Goal: Task Accomplishment & Management: Use online tool/utility

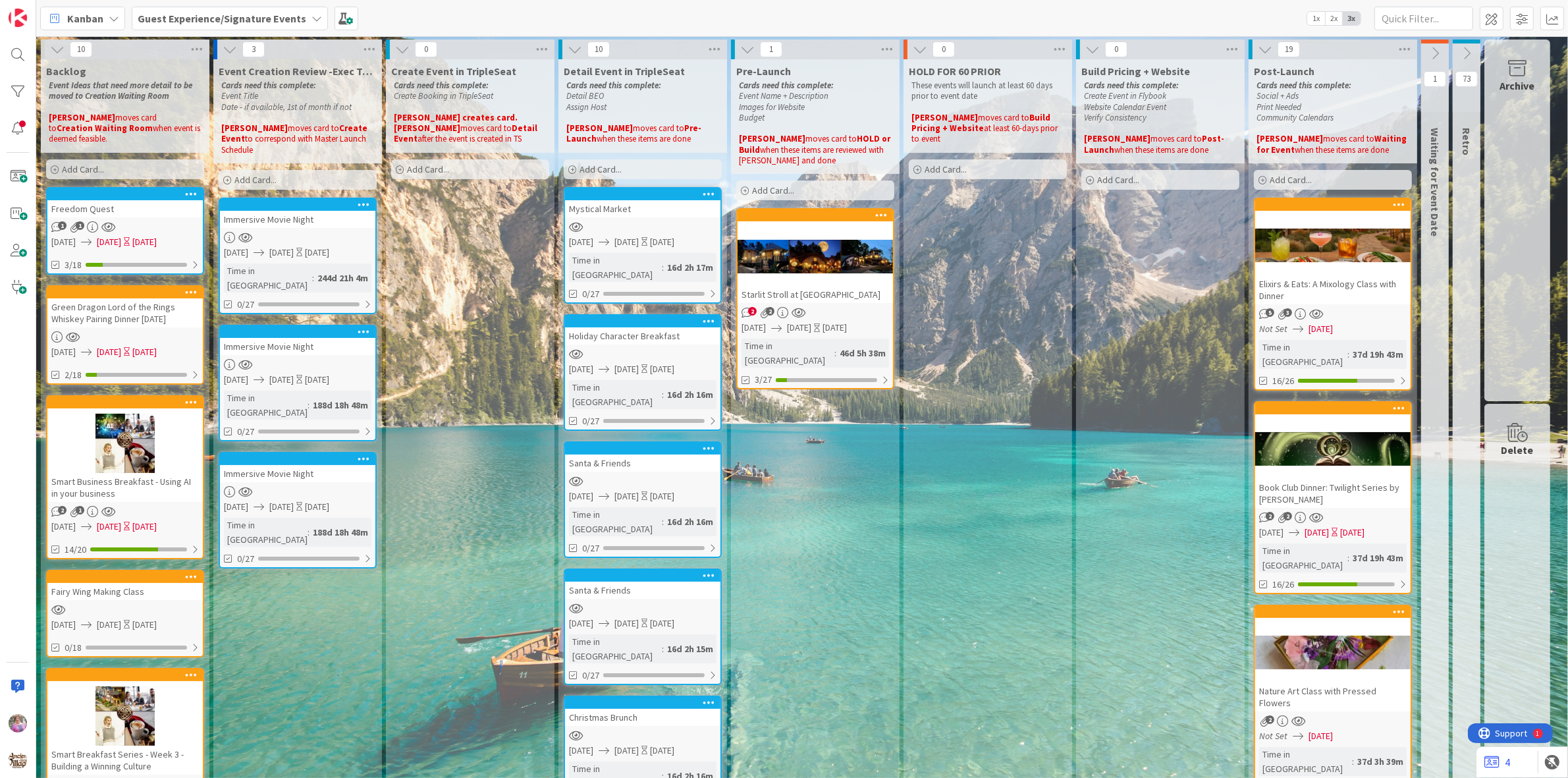
click at [239, 20] on b "Guest Experience/Signature Events" at bounding box center [222, 18] width 169 height 13
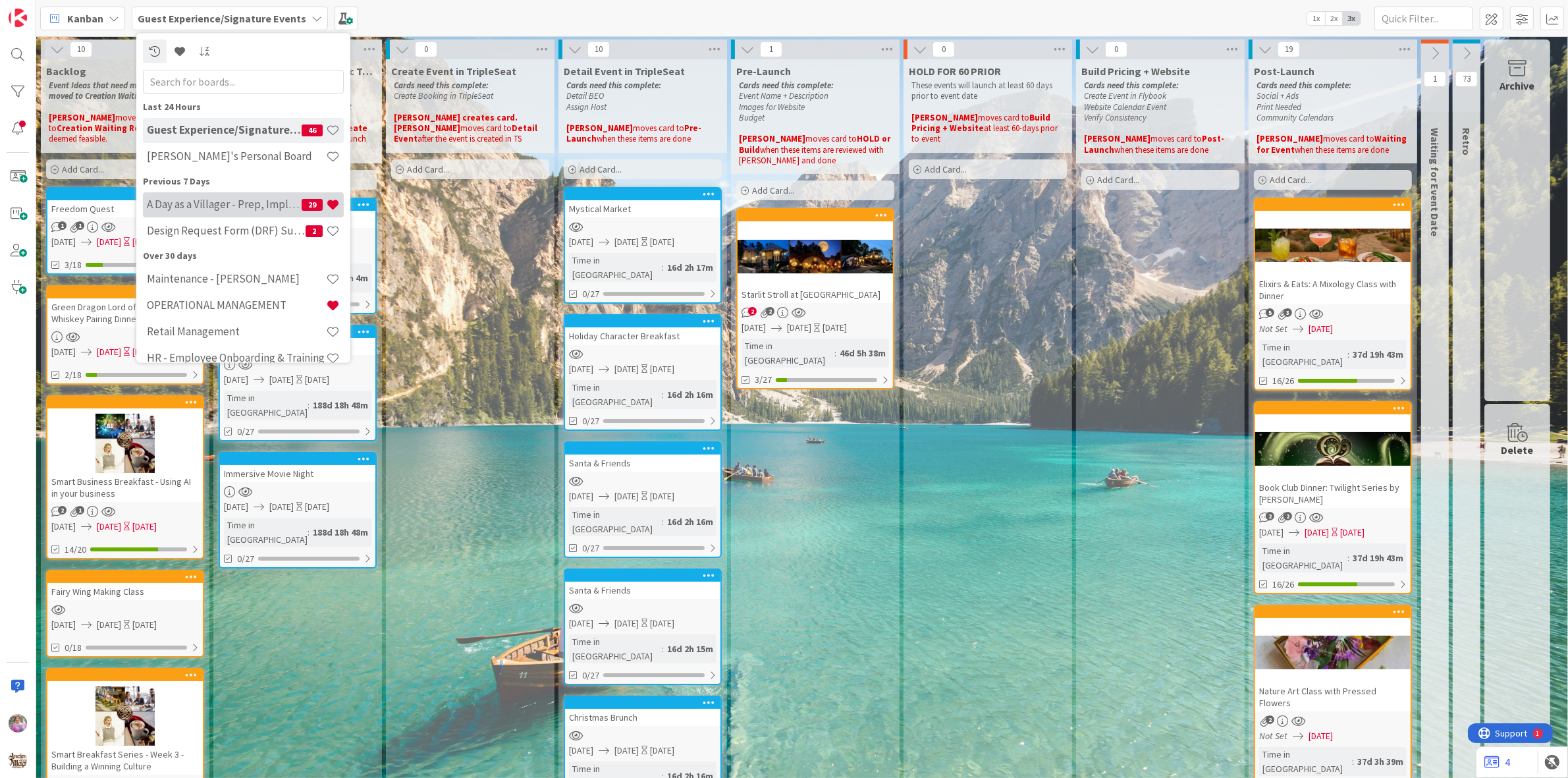
click at [225, 203] on h4 "A Day as a Villager - Prep, Implement and Execute" at bounding box center [224, 205] width 154 height 13
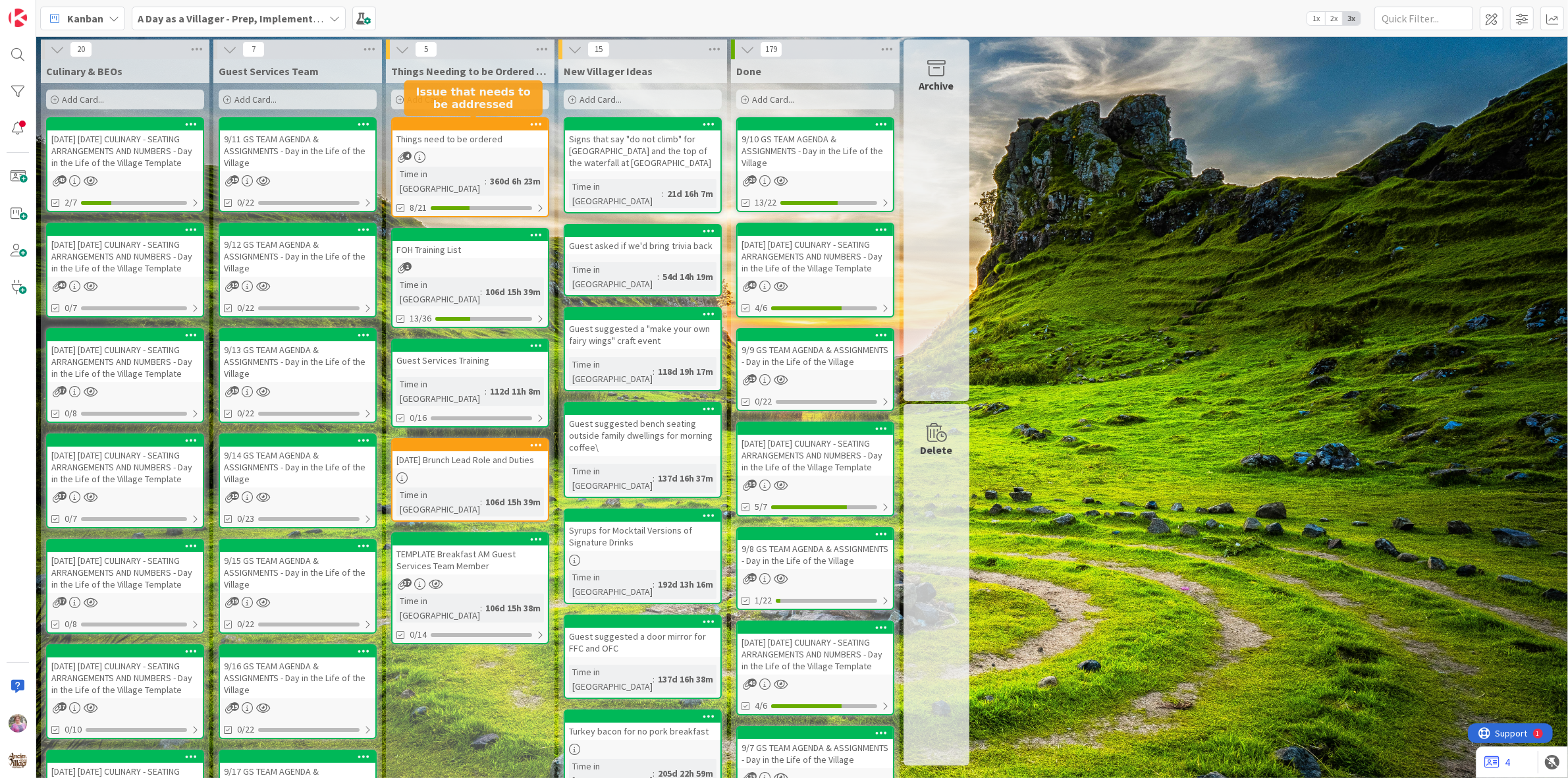
click at [485, 120] on div at bounding box center [473, 124] width 149 height 9
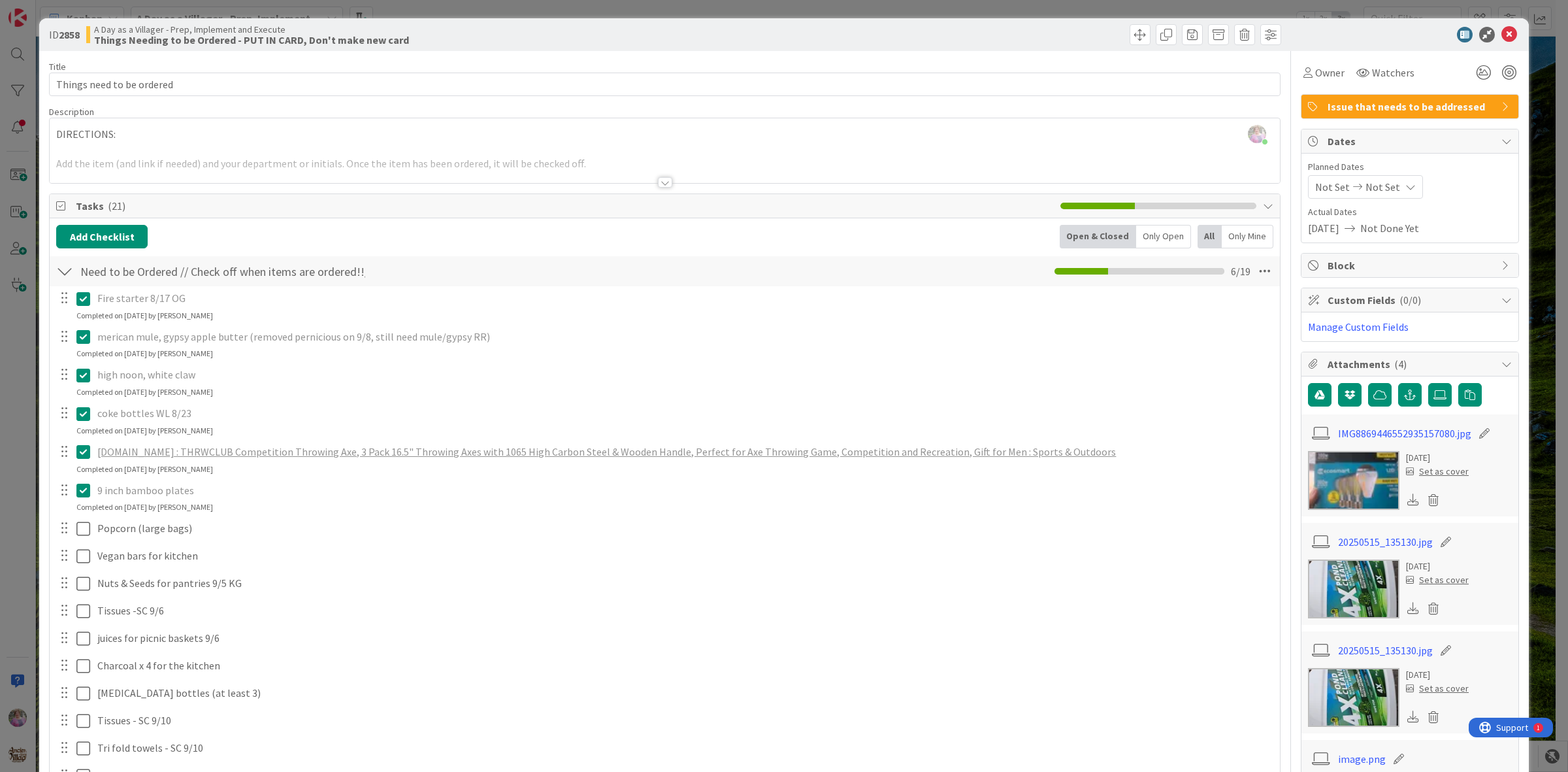
scroll to position [300, 0]
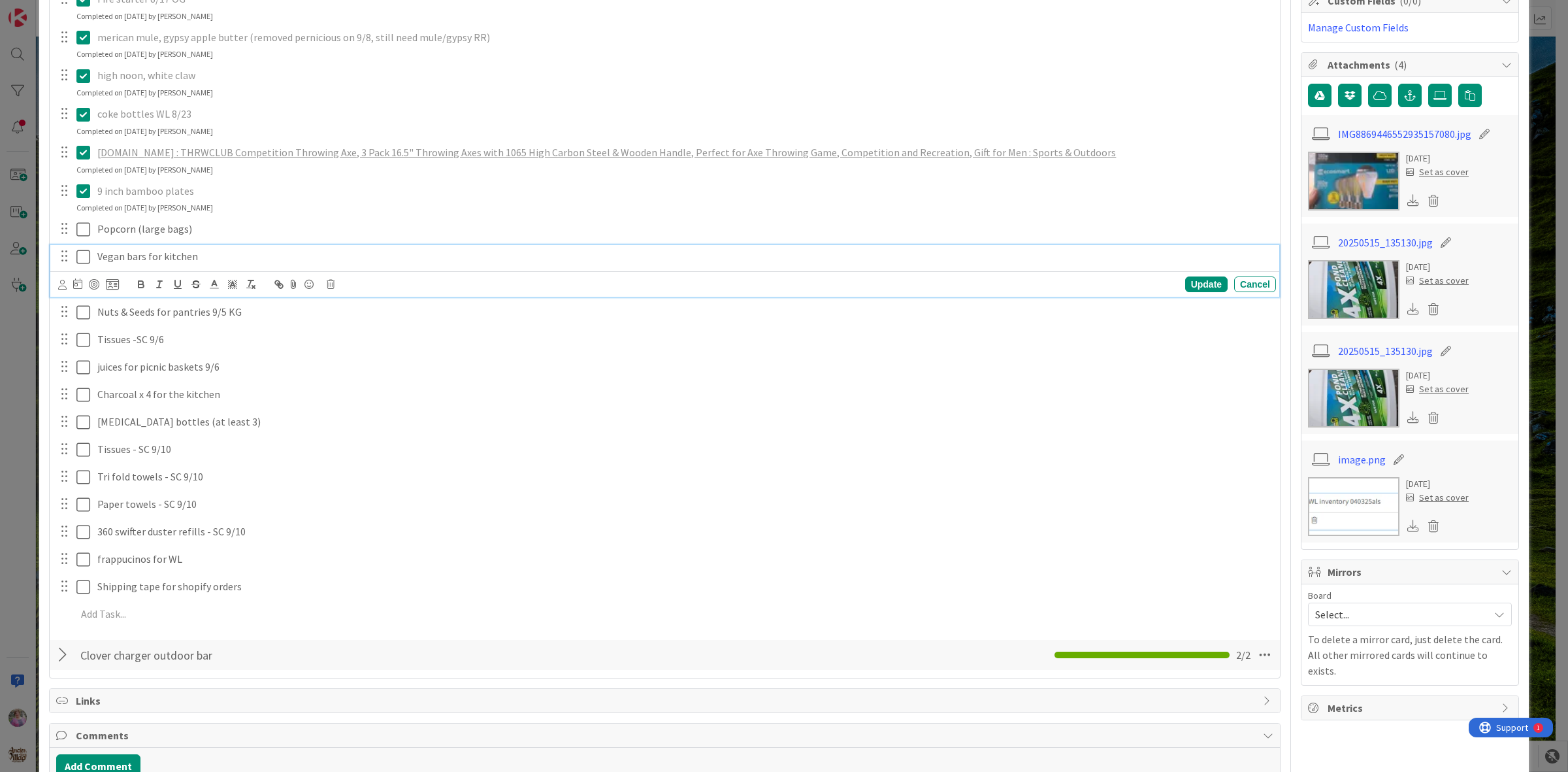
click at [86, 253] on icon at bounding box center [83, 257] width 13 height 16
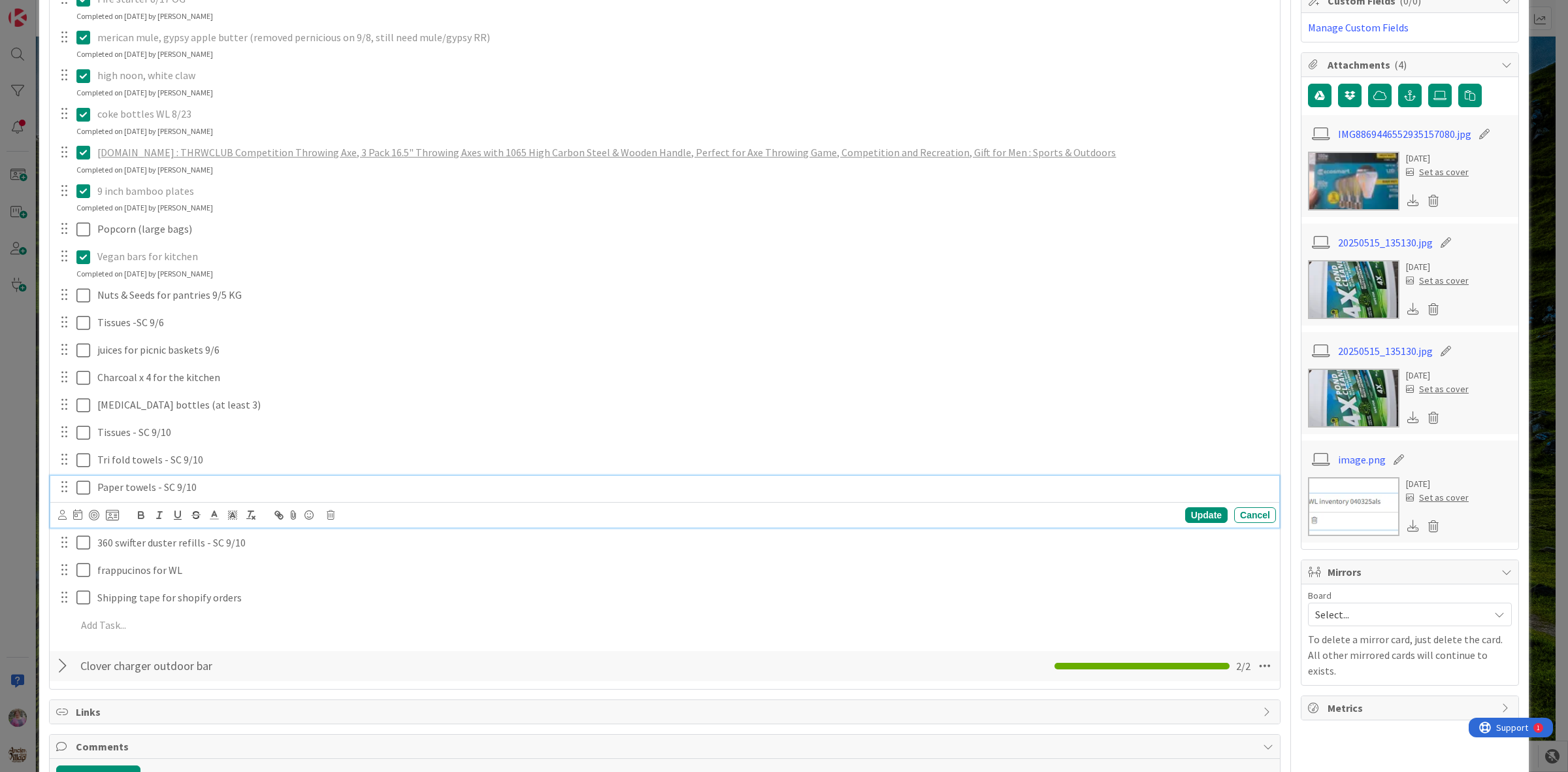
click at [78, 488] on icon at bounding box center [83, 488] width 13 height 16
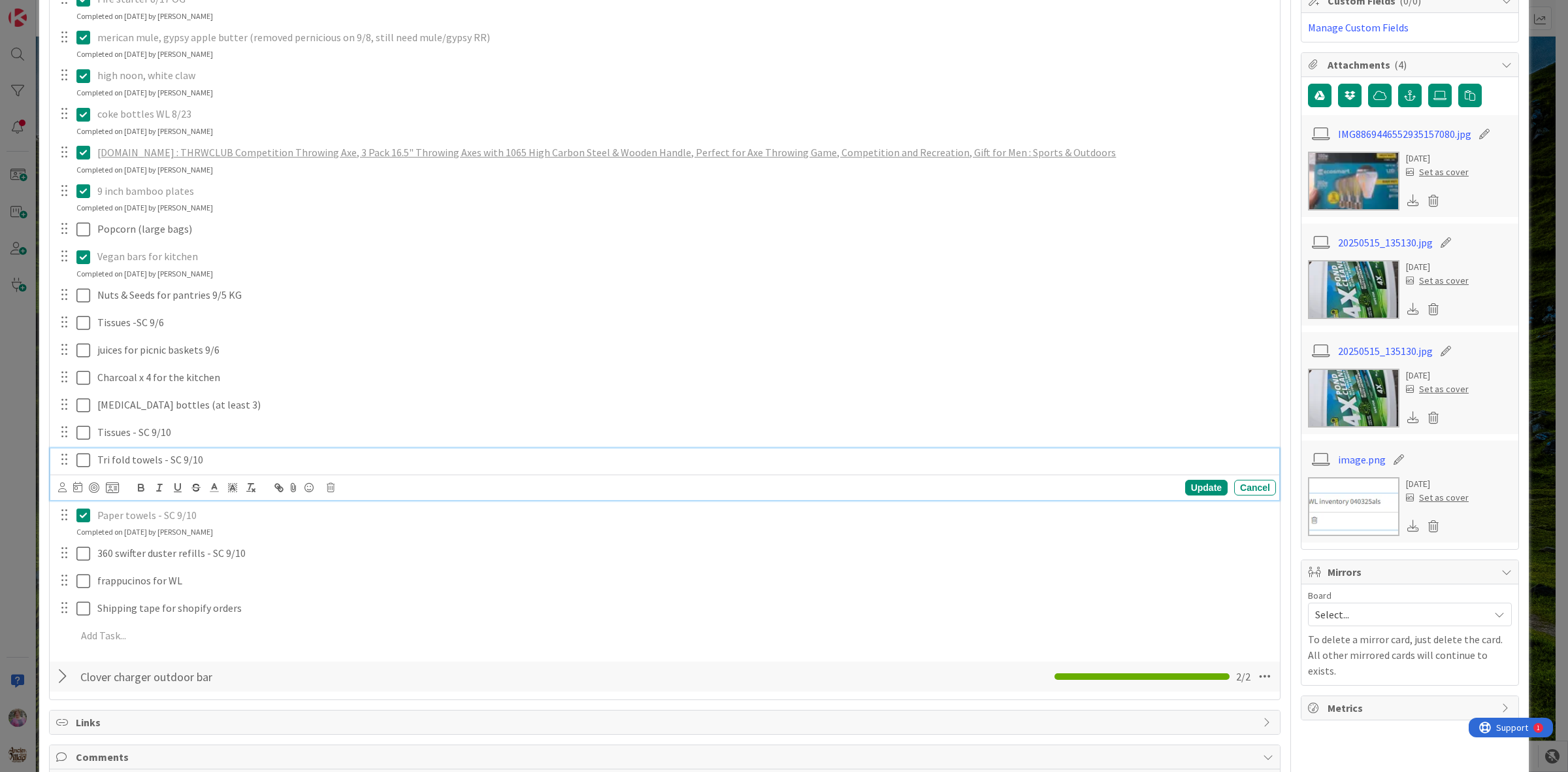
click at [87, 462] on icon at bounding box center [83, 460] width 13 height 16
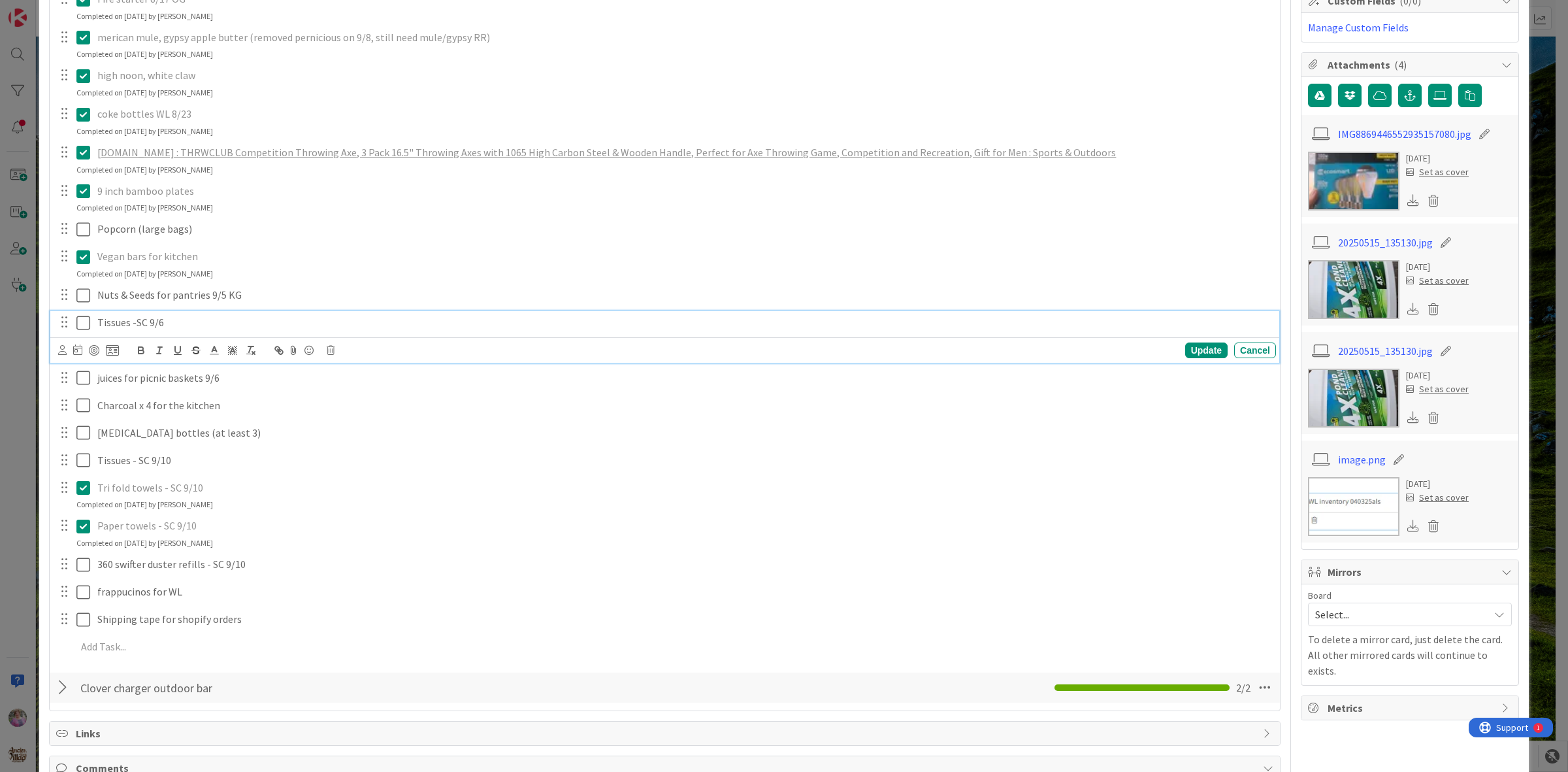
click at [82, 324] on icon at bounding box center [83, 323] width 13 height 16
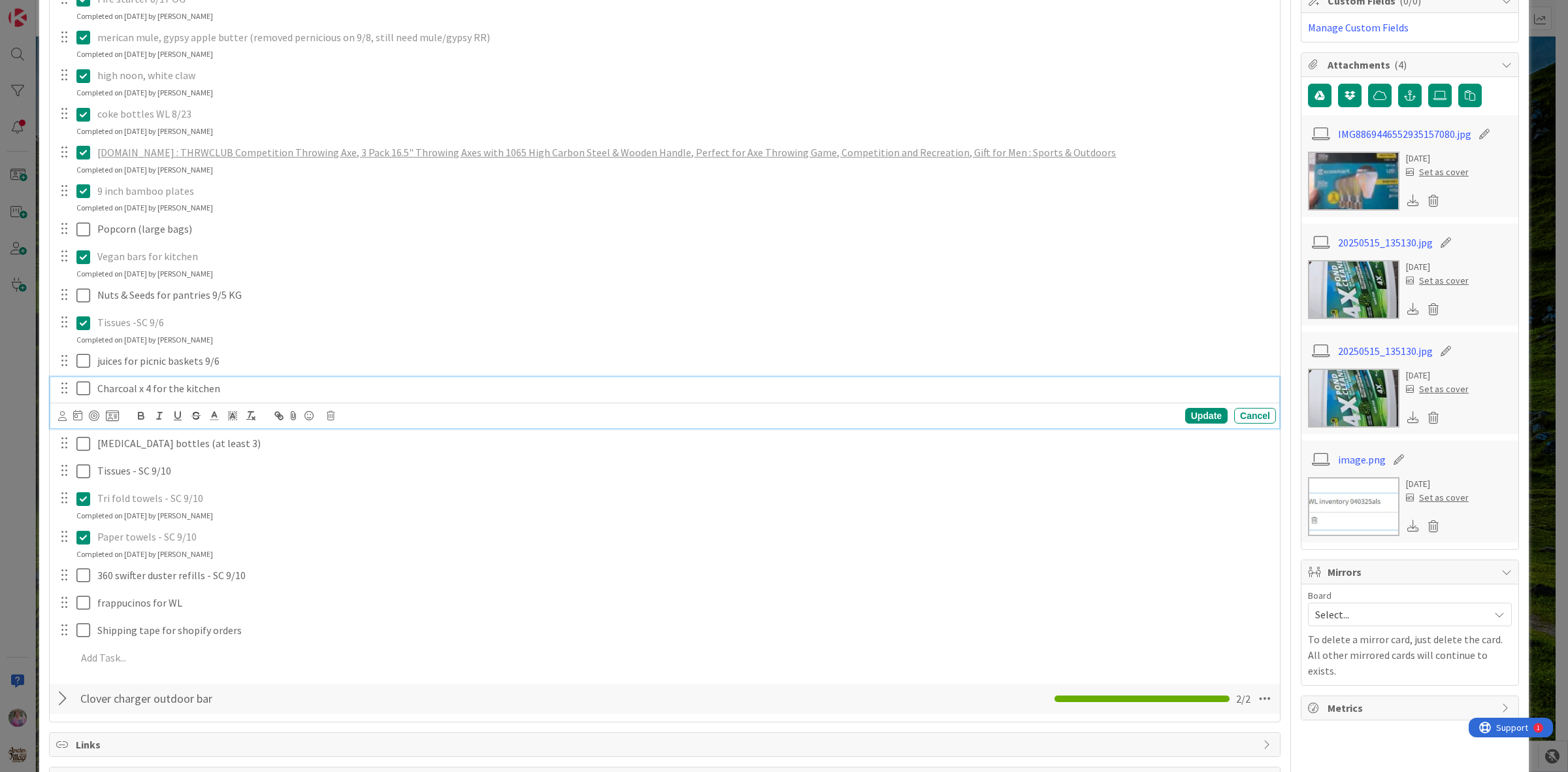
click at [78, 390] on icon at bounding box center [83, 389] width 13 height 16
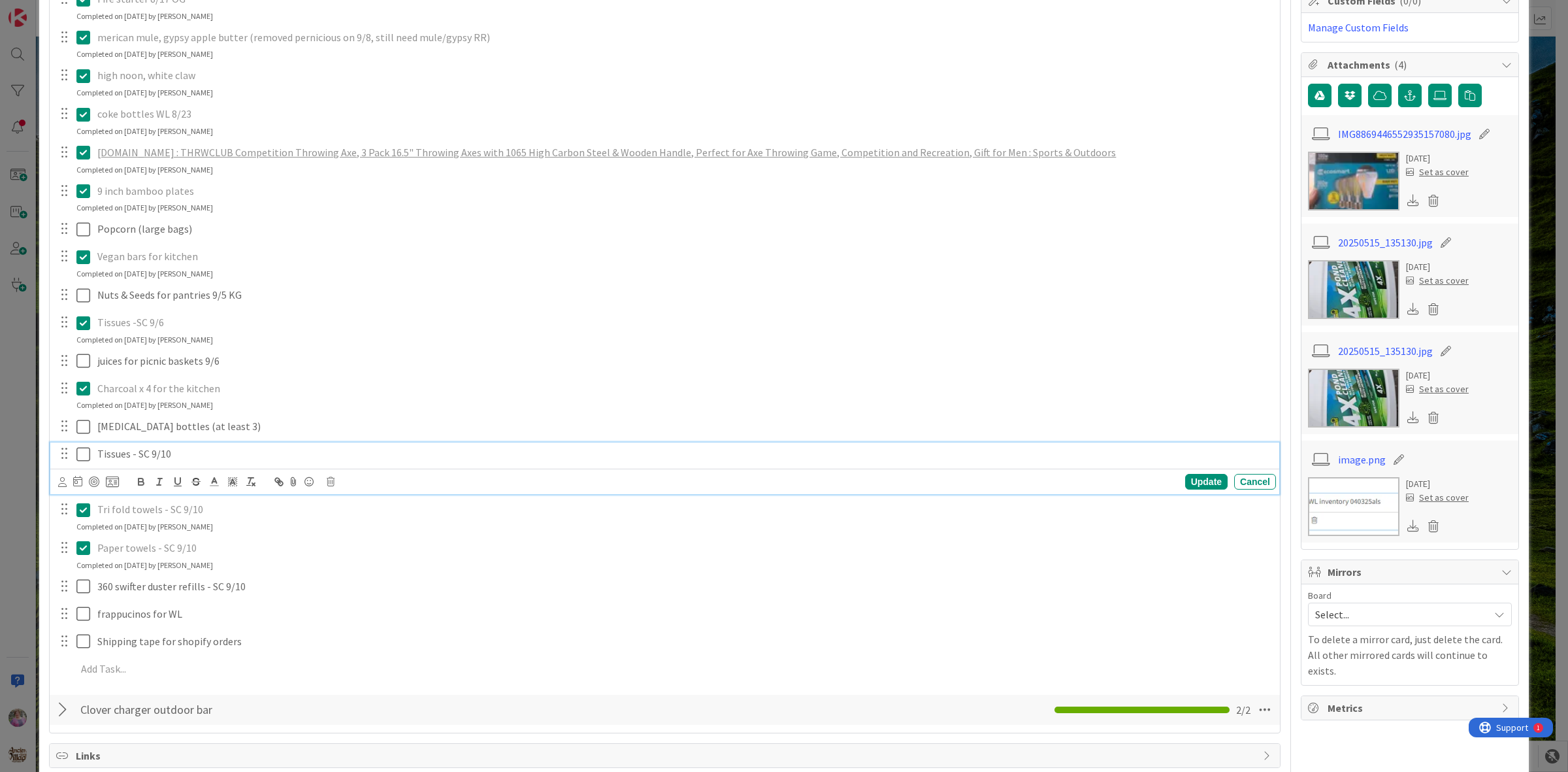
click at [87, 458] on icon at bounding box center [83, 455] width 13 height 16
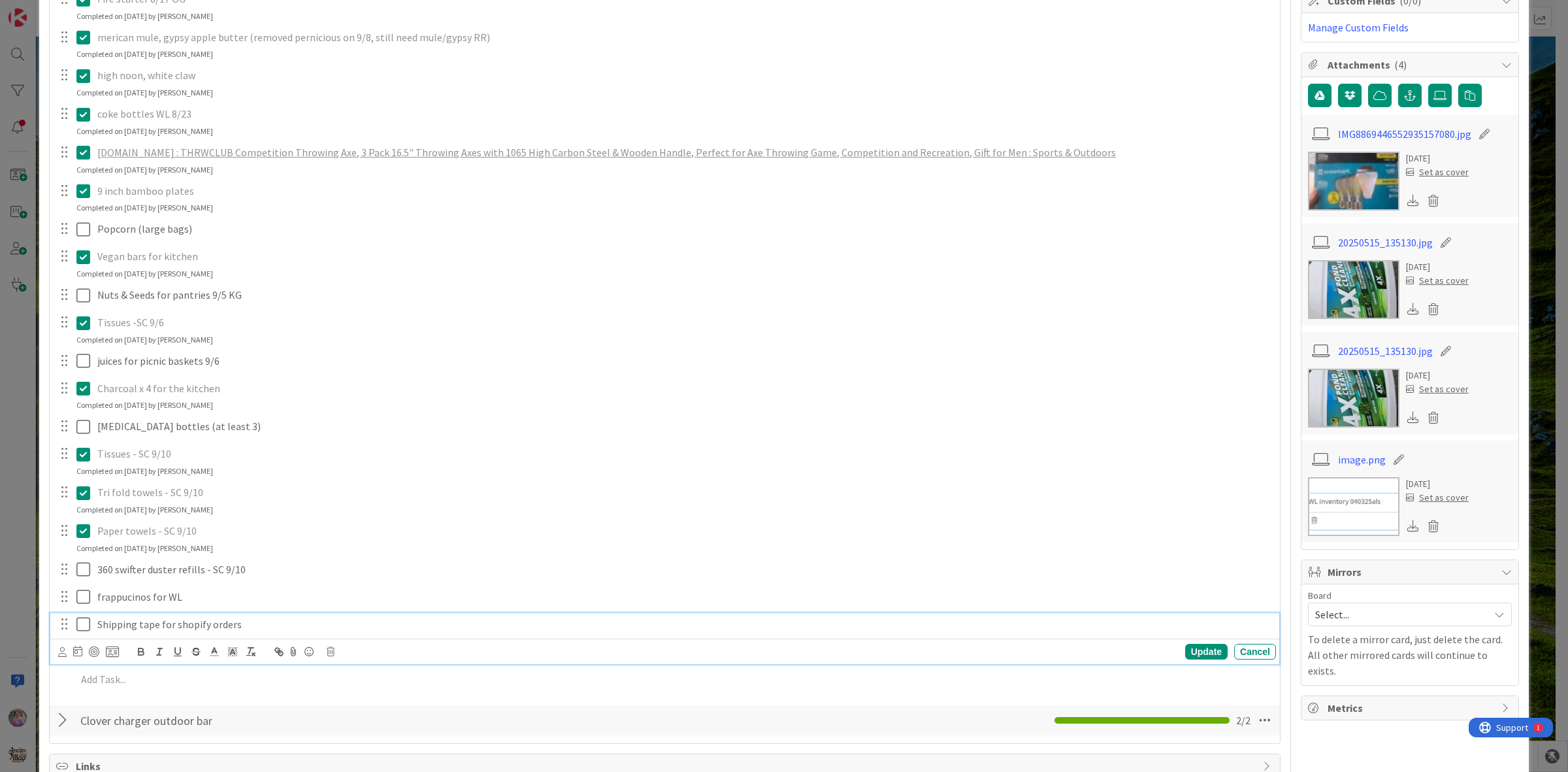
click at [79, 626] on icon at bounding box center [83, 624] width 13 height 16
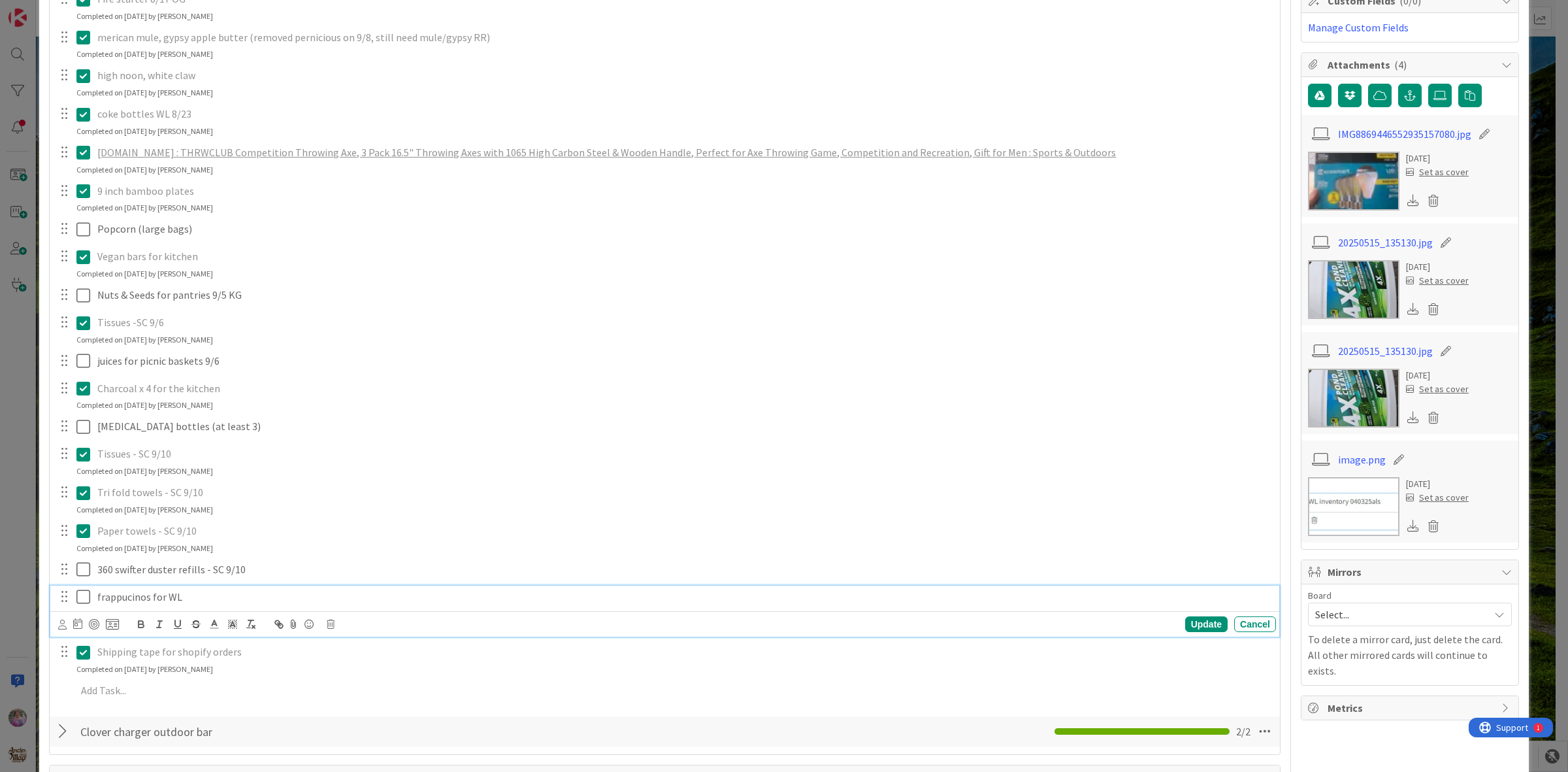
click at [82, 601] on icon at bounding box center [83, 597] width 13 height 16
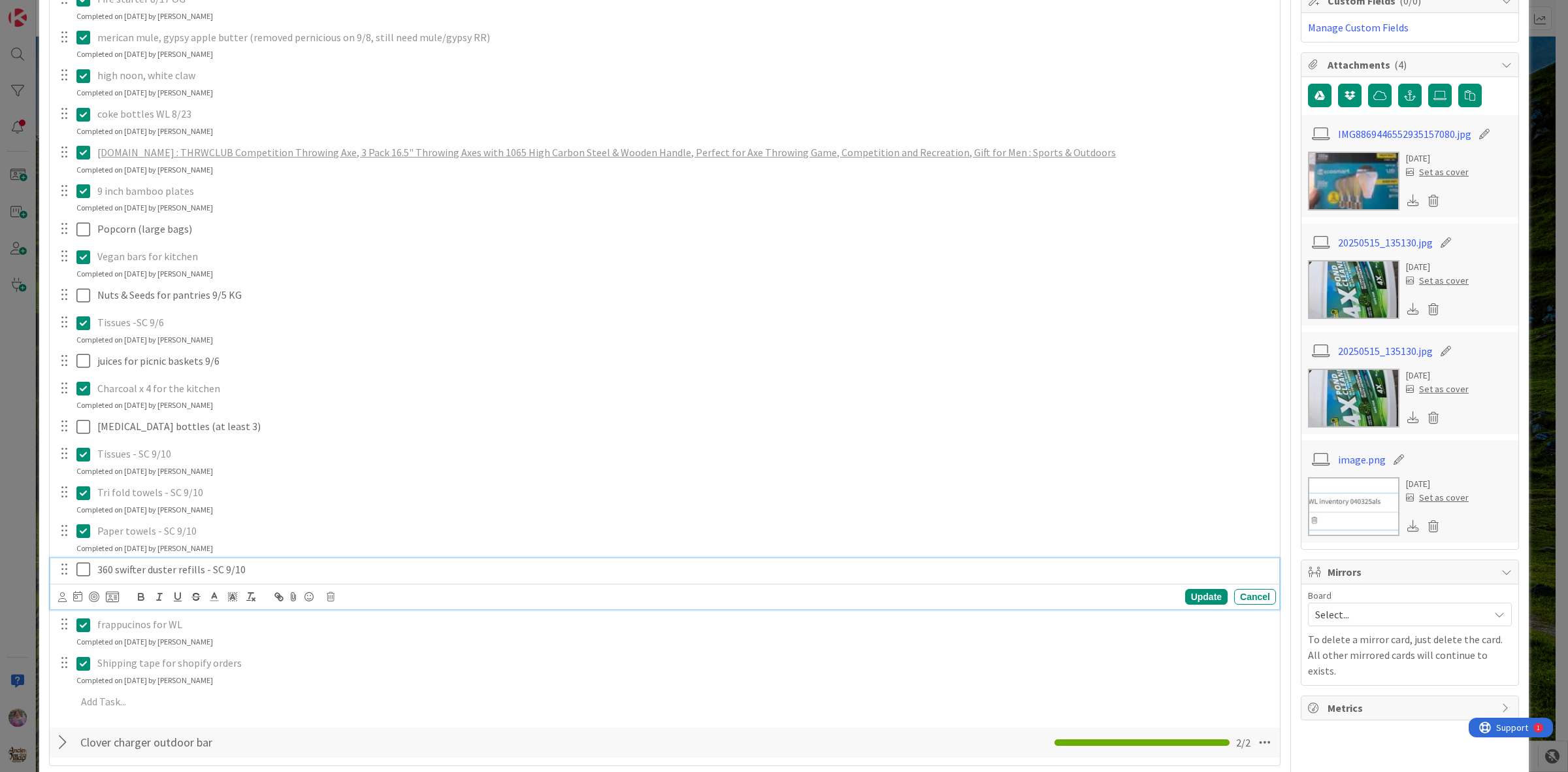
click at [82, 573] on icon at bounding box center [83, 570] width 13 height 16
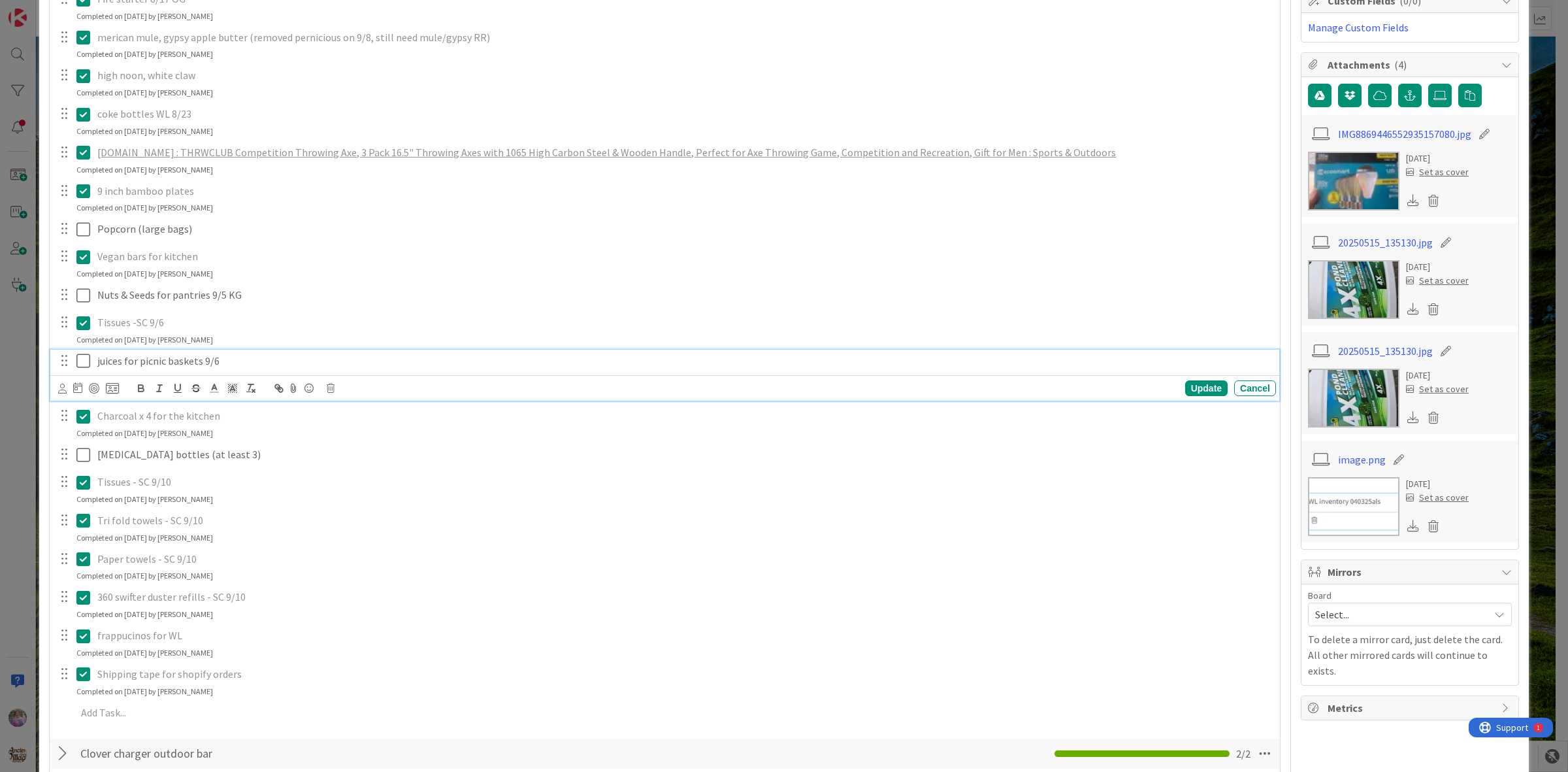
click at [85, 357] on icon at bounding box center [83, 361] width 13 height 16
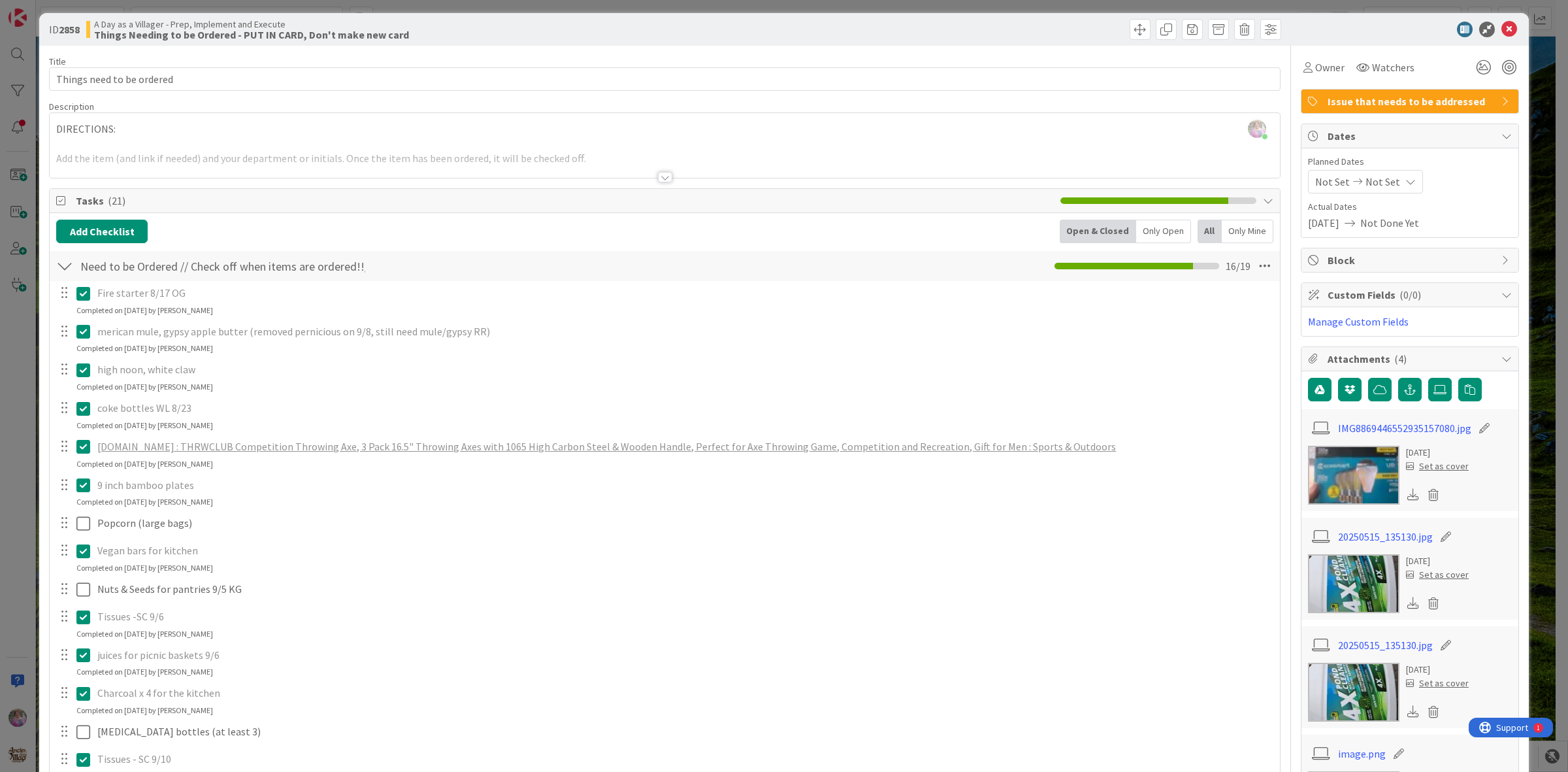
scroll to position [0, 0]
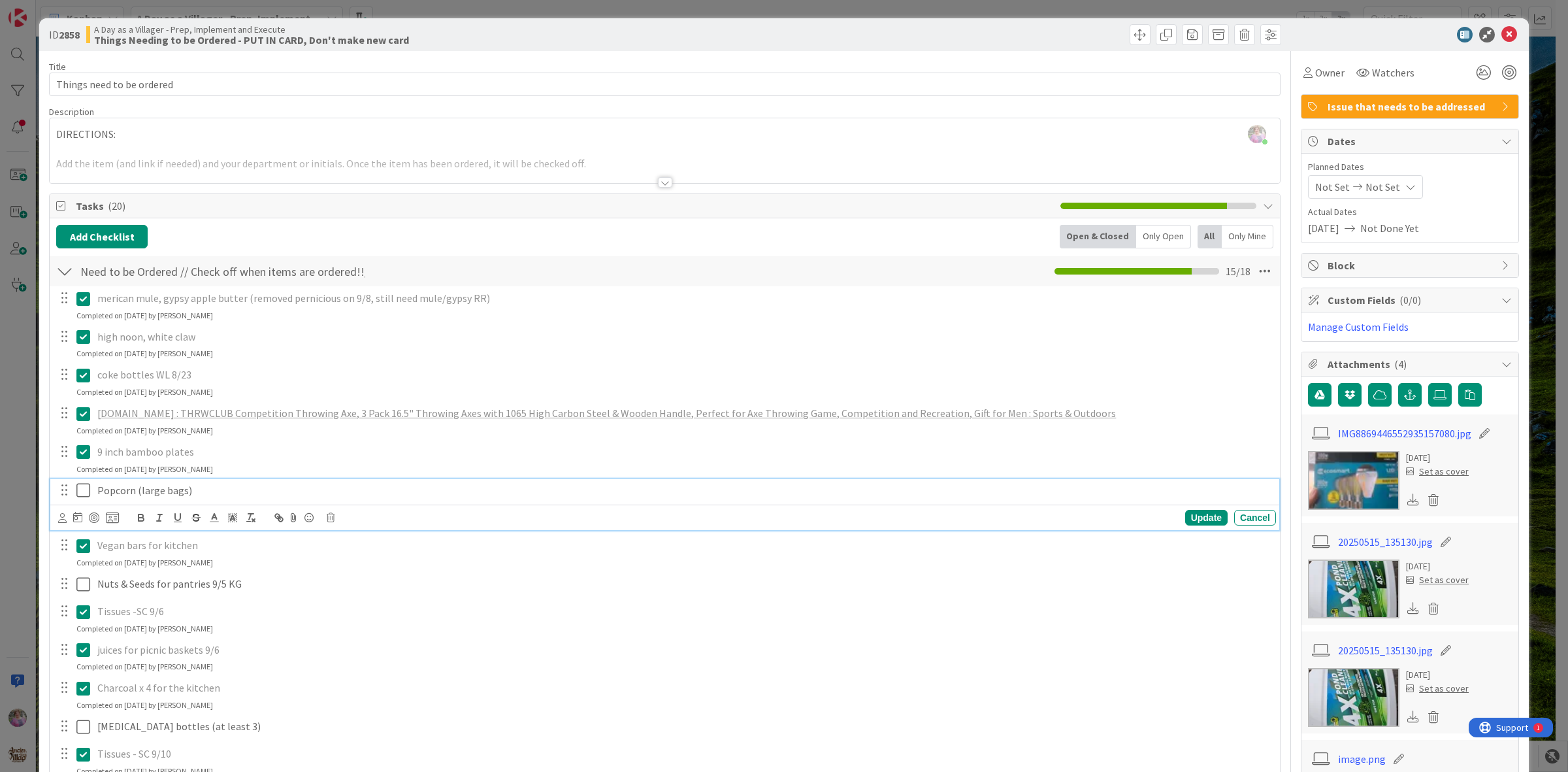
click at [85, 494] on icon at bounding box center [83, 490] width 13 height 16
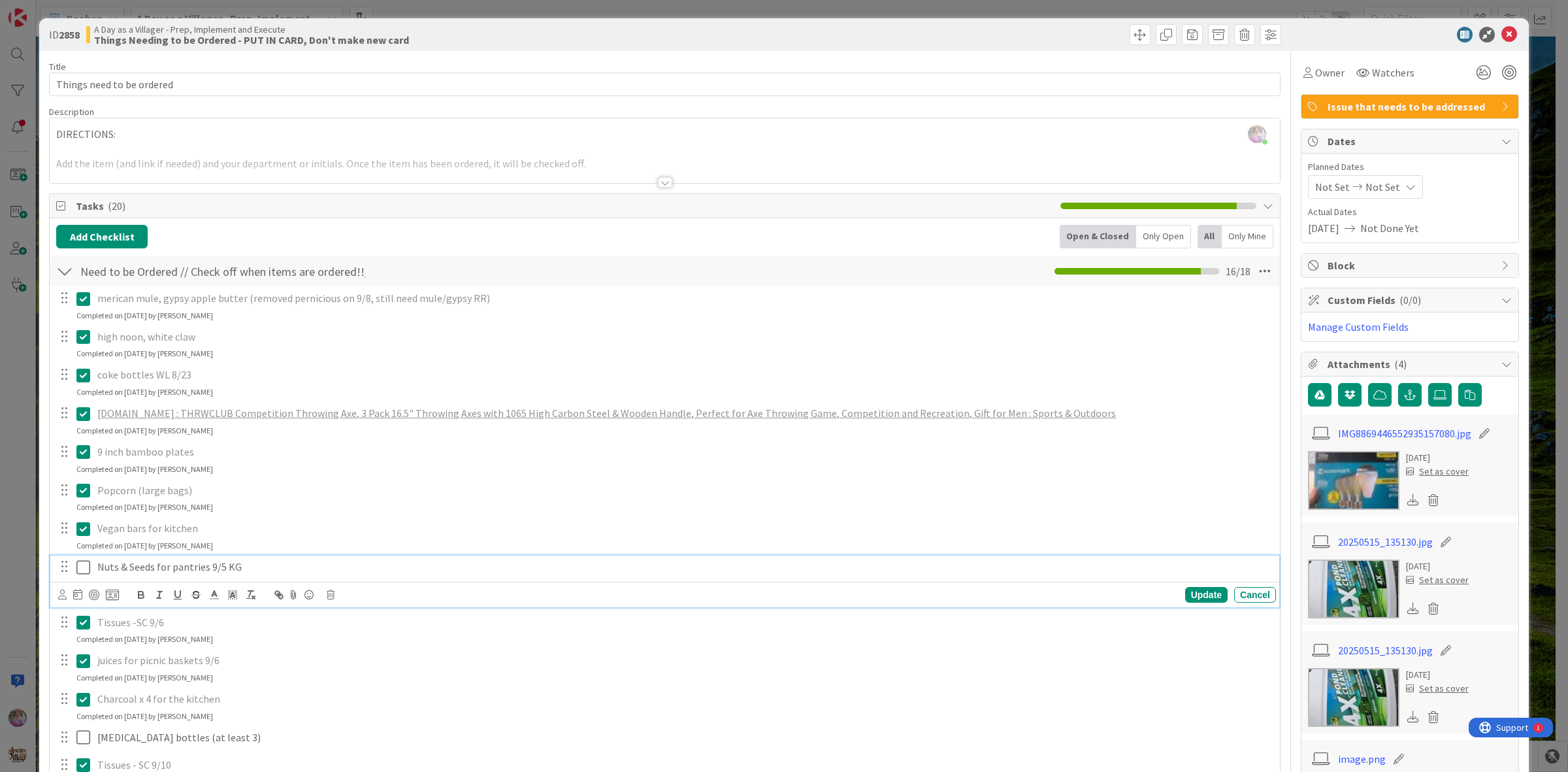
click at [79, 570] on icon at bounding box center [83, 568] width 13 height 16
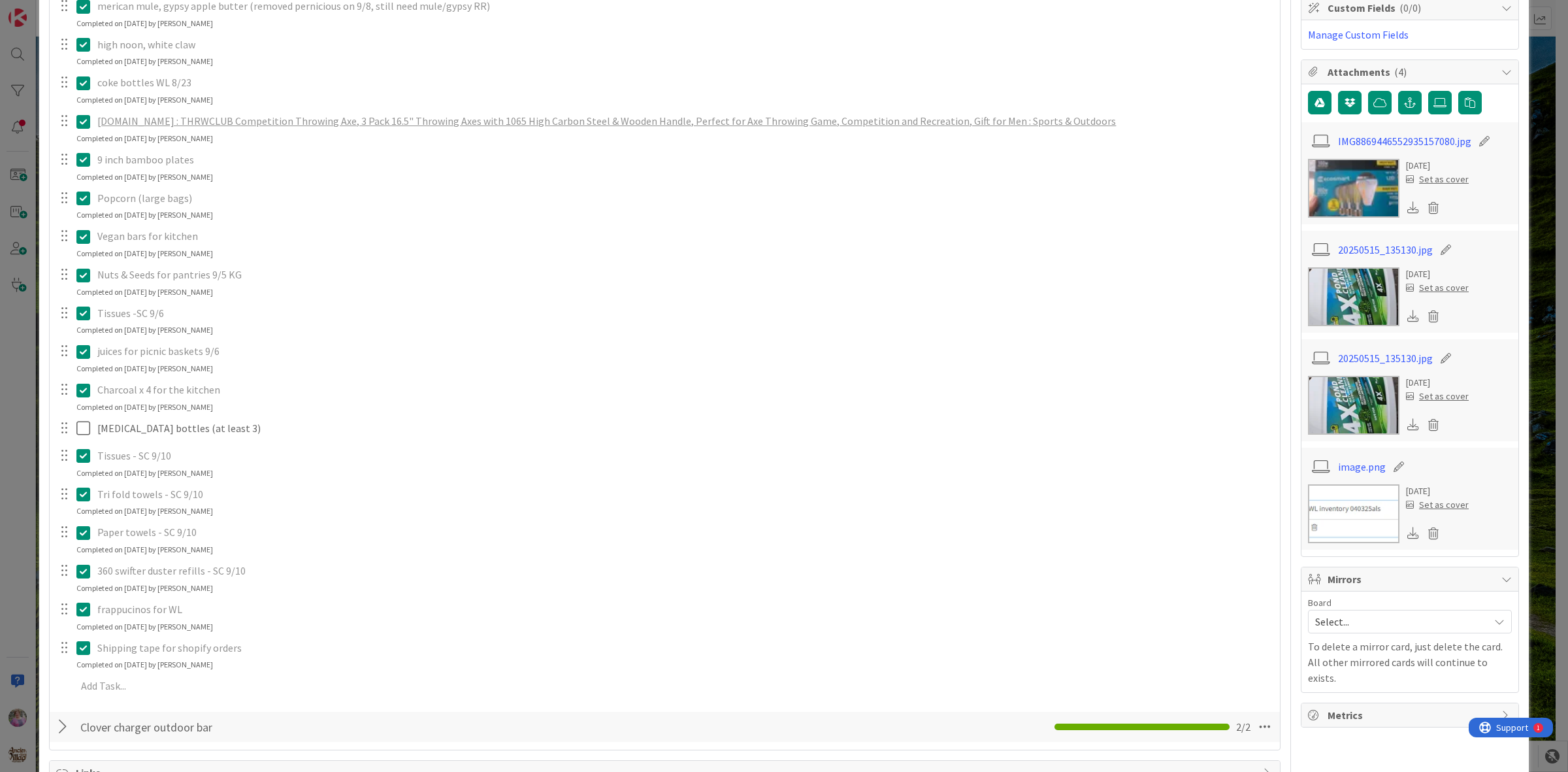
scroll to position [300, 0]
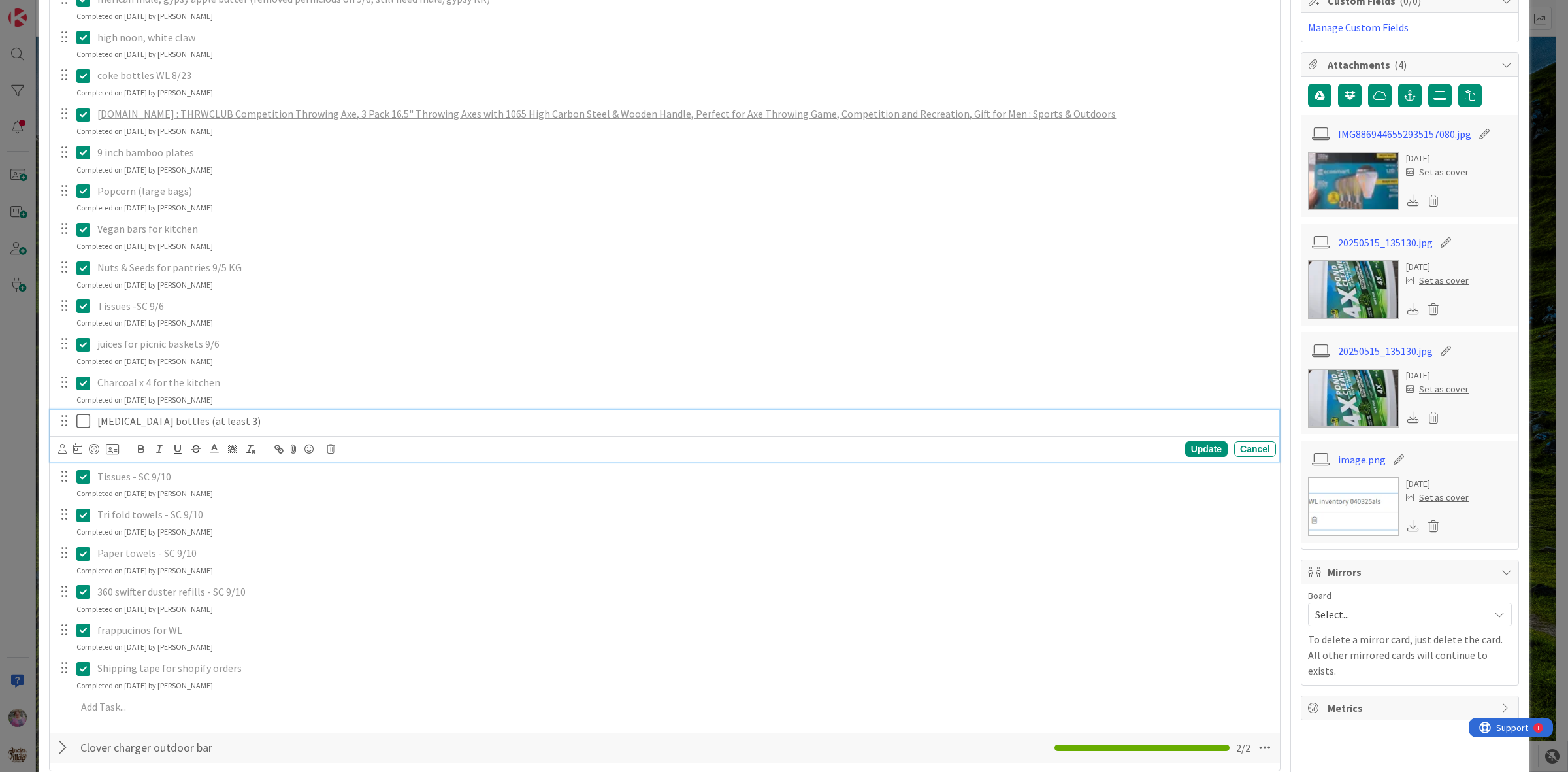
click at [78, 423] on icon at bounding box center [83, 421] width 13 height 16
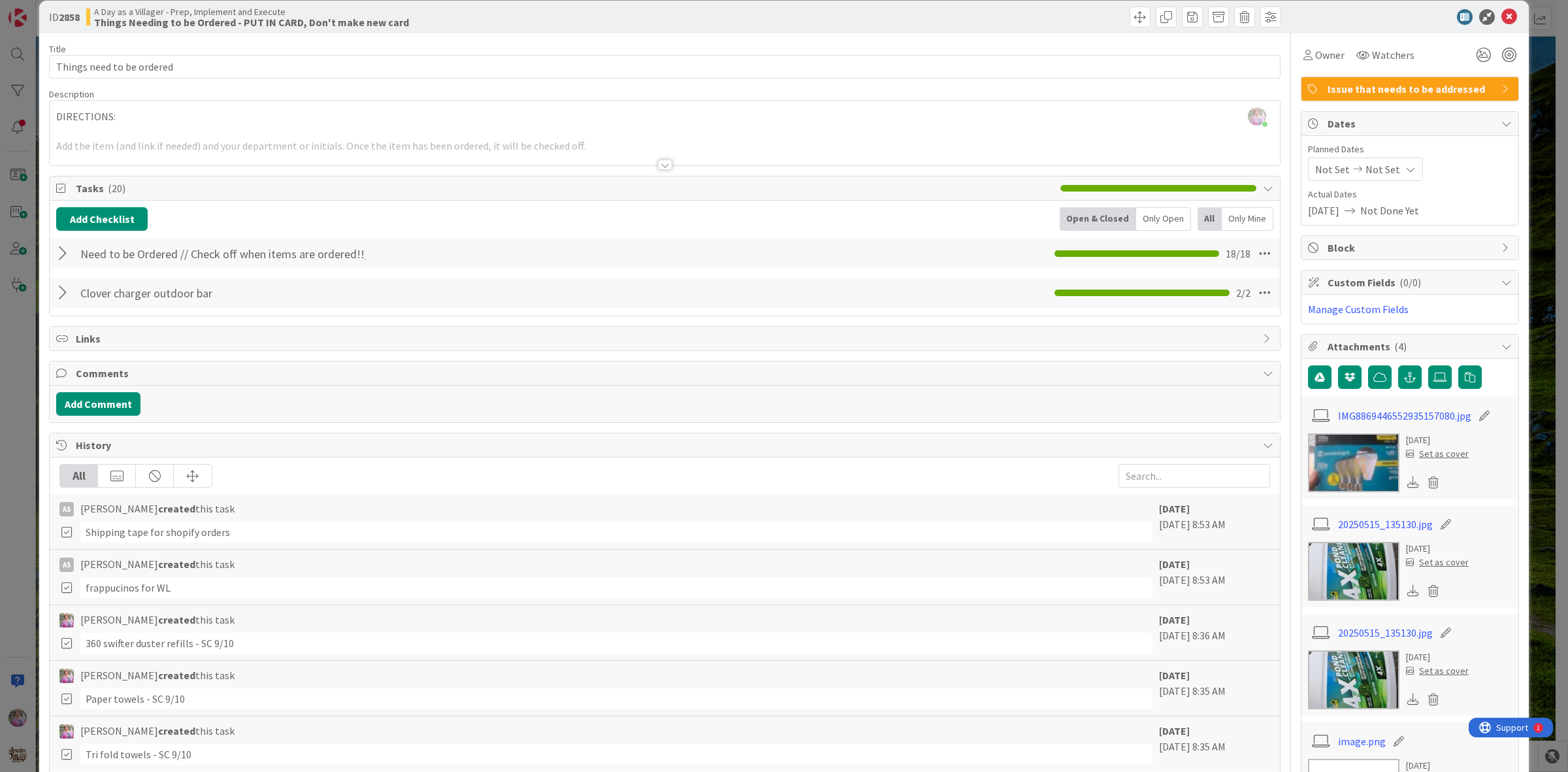
scroll to position [0, 0]
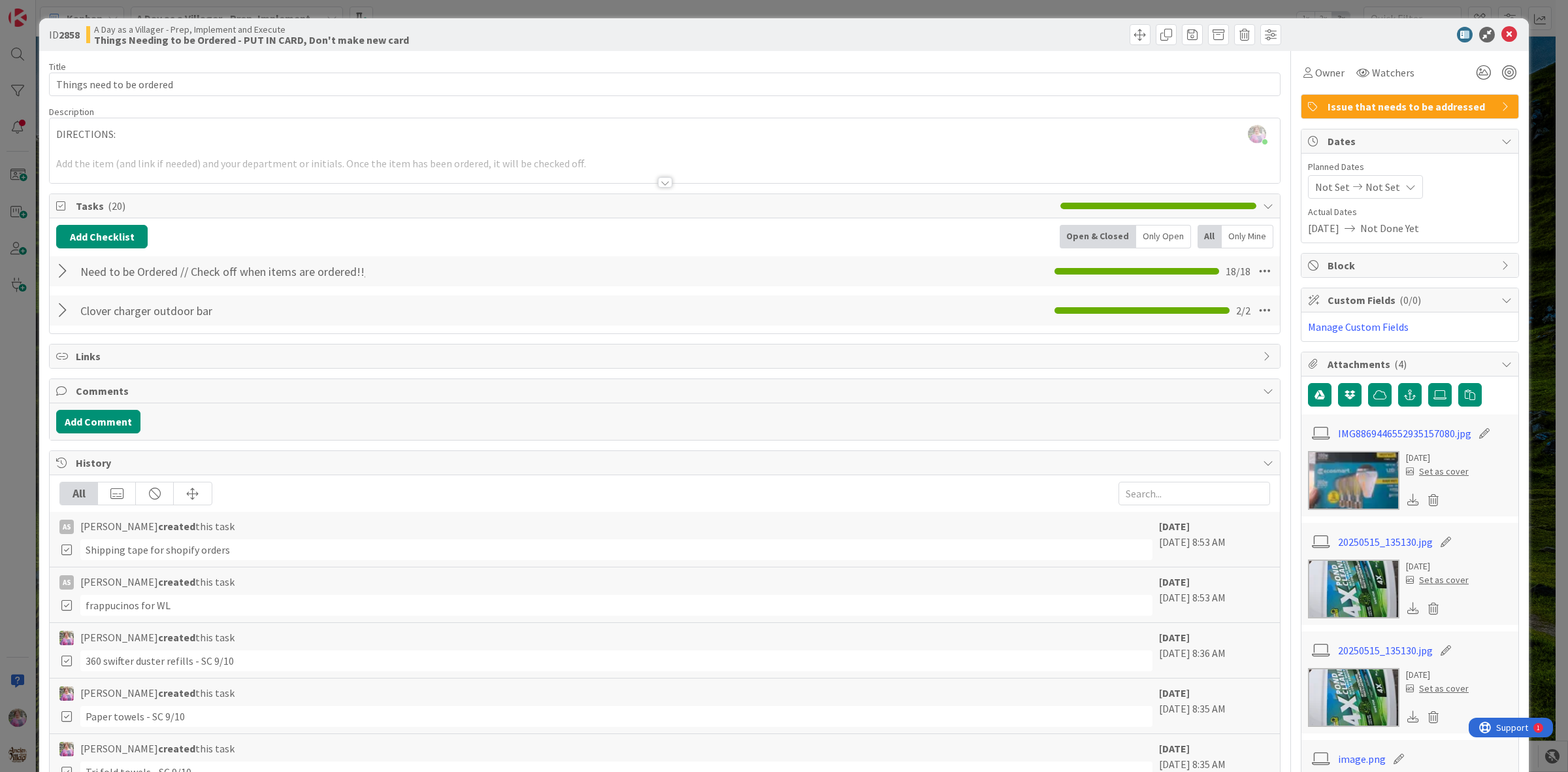
click at [58, 268] on div at bounding box center [64, 271] width 17 height 23
